Goal: Information Seeking & Learning: Learn about a topic

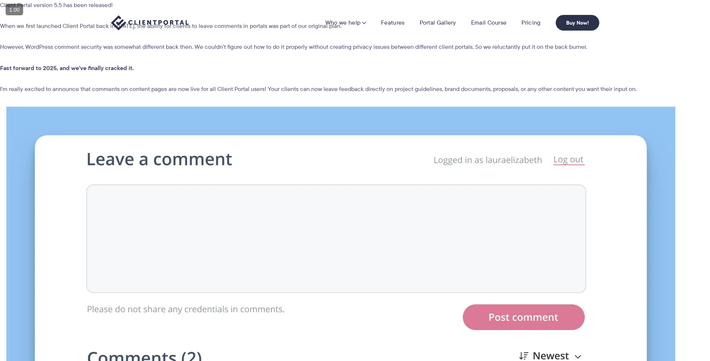
click at [144, 22] on img at bounding box center [149, 22] width 77 height 15
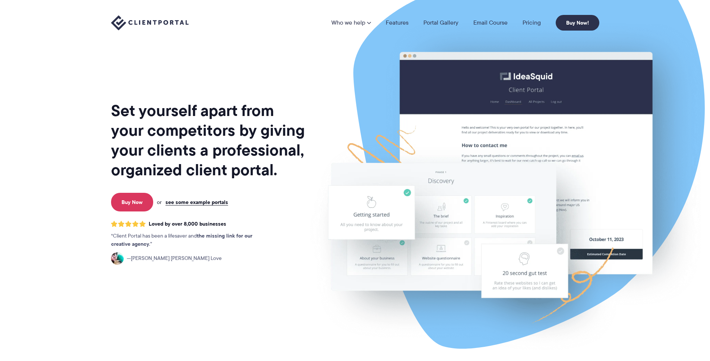
click at [544, 20] on li "Pricing" at bounding box center [531, 23] width 33 height 6
click at [538, 20] on link "Pricing" at bounding box center [531, 23] width 18 height 6
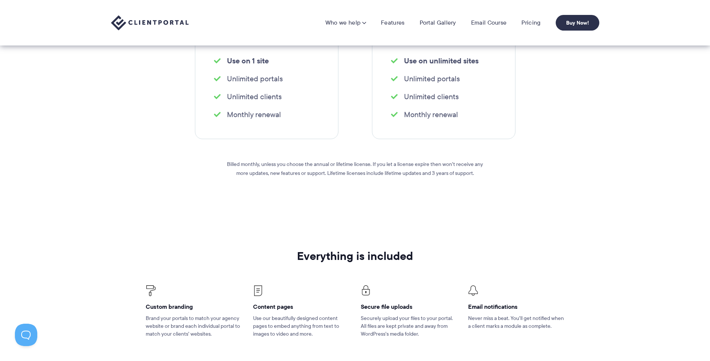
scroll to position [258, 0]
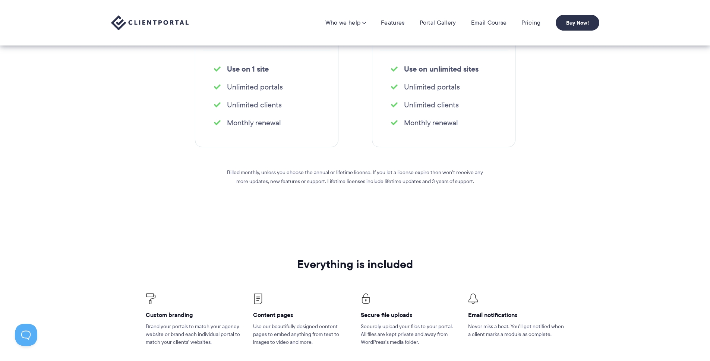
drag, startPoint x: 359, startPoint y: 191, endPoint x: 410, endPoint y: 200, distance: 51.9
click at [408, 200] on div "Billed monthly, unless you choose the annual or lifetime license. If you let a …" at bounding box center [355, 189] width 268 height 85
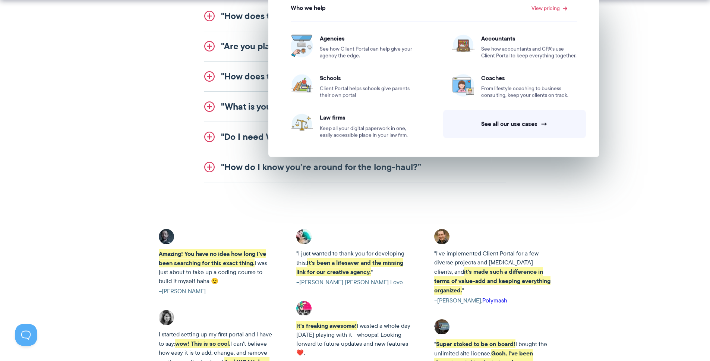
scroll to position [1799, 0]
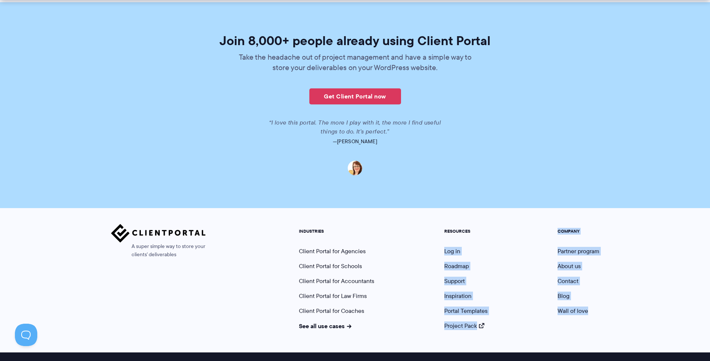
drag, startPoint x: 520, startPoint y: 315, endPoint x: 423, endPoint y: 232, distance: 128.2
click at [422, 231] on div "A super simple way to store your clients' deliverables INDUSTRIES Client Portal…" at bounding box center [355, 280] width 710 height 144
click at [632, 292] on div "A super simple way to store your clients' deliverables INDUSTRIES Client Portal…" at bounding box center [355, 280] width 710 height 144
